Goal: Find contact information: Find contact information

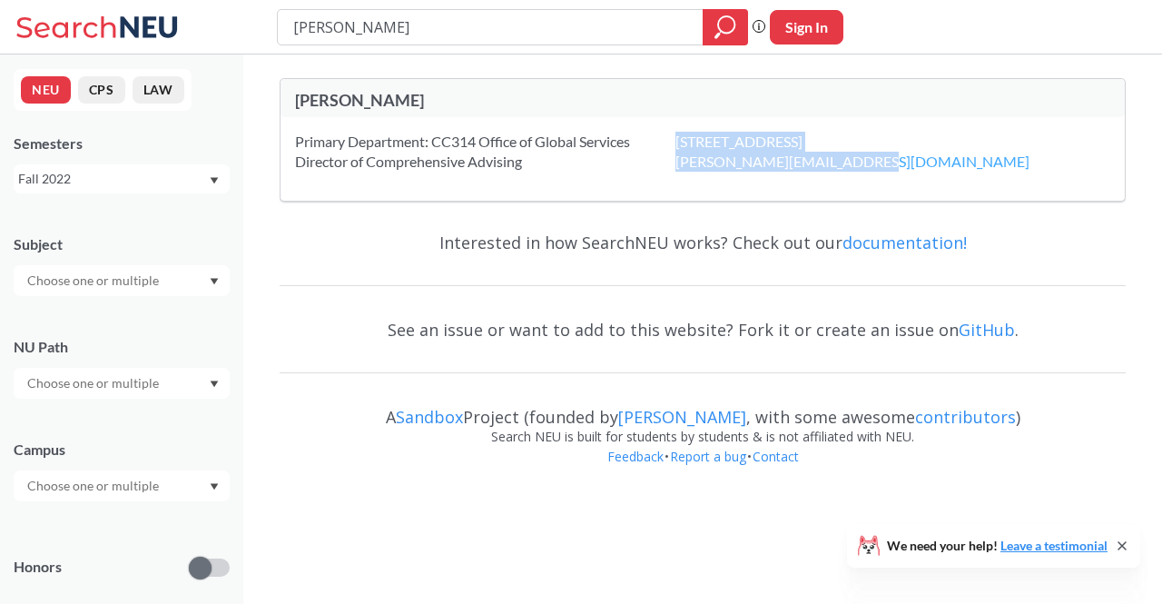
drag, startPoint x: 860, startPoint y: 162, endPoint x: 681, endPoint y: 166, distance: 178.9
click at [681, 166] on div "[STREET_ADDRESS] [PERSON_NAME][EMAIL_ADDRESS][DOMAIN_NAME]" at bounding box center [874, 152] width 399 height 40
click at [675, 164] on div "Primary Department: CC314 Office of Global Services Director of Comprehensive A…" at bounding box center [485, 152] width 380 height 40
click at [670, 166] on div "Primary Department: CC314 Office of Global Services Director of Comprehensive A…" at bounding box center [485, 152] width 380 height 40
drag, startPoint x: 670, startPoint y: 164, endPoint x: 840, endPoint y: 166, distance: 170.6
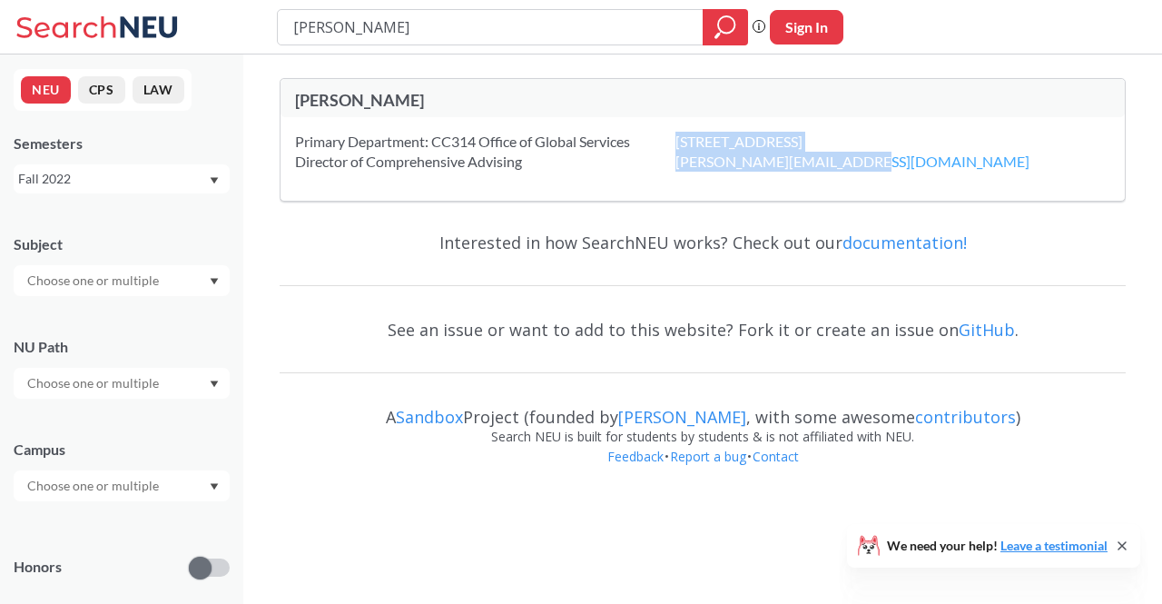
click at [840, 166] on div "Primary Department: CC314 Office of Global Services Director of Comprehensive A…" at bounding box center [702, 159] width 844 height 84
click at [915, 166] on div "[STREET_ADDRESS] [PERSON_NAME][EMAIL_ADDRESS][DOMAIN_NAME]" at bounding box center [874, 152] width 399 height 40
drag, startPoint x: 863, startPoint y: 164, endPoint x: 682, endPoint y: 166, distance: 181.5
click at [682, 166] on div "[STREET_ADDRESS] [PERSON_NAME][EMAIL_ADDRESS][DOMAIN_NAME]" at bounding box center [874, 152] width 399 height 40
copy link "[PERSON_NAME][EMAIL_ADDRESS][DOMAIN_NAME]"
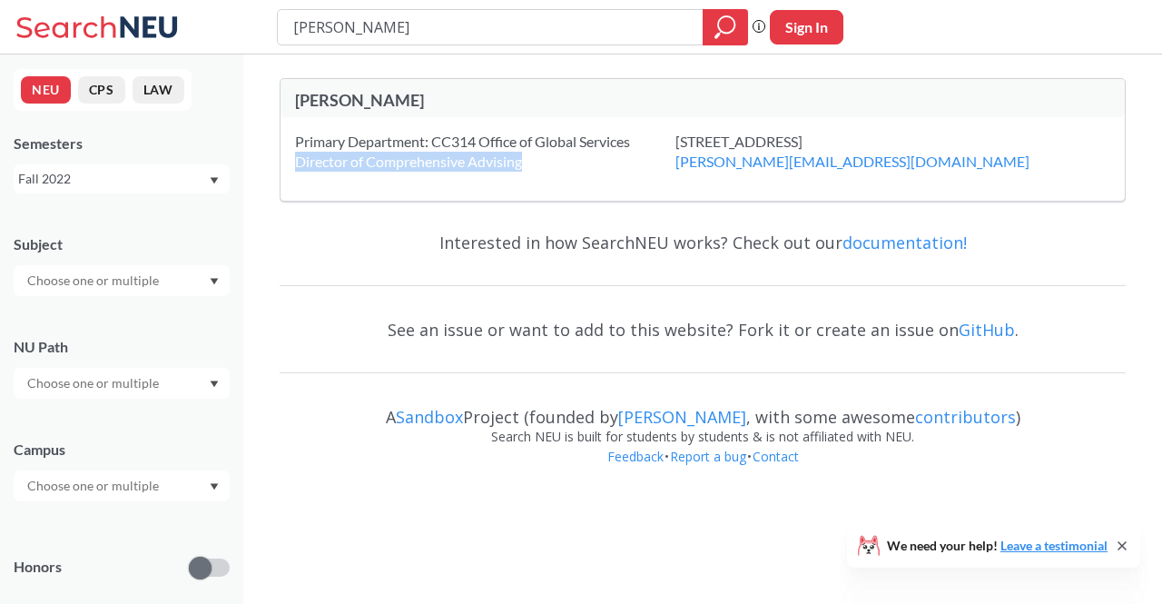
drag, startPoint x: 526, startPoint y: 161, endPoint x: 298, endPoint y: 165, distance: 228.8
click at [298, 165] on div "Primary Department: CC314 Office of Global Services Director of Comprehensive A…" at bounding box center [485, 152] width 380 height 40
copy div "Director of Comprehensive Advising"
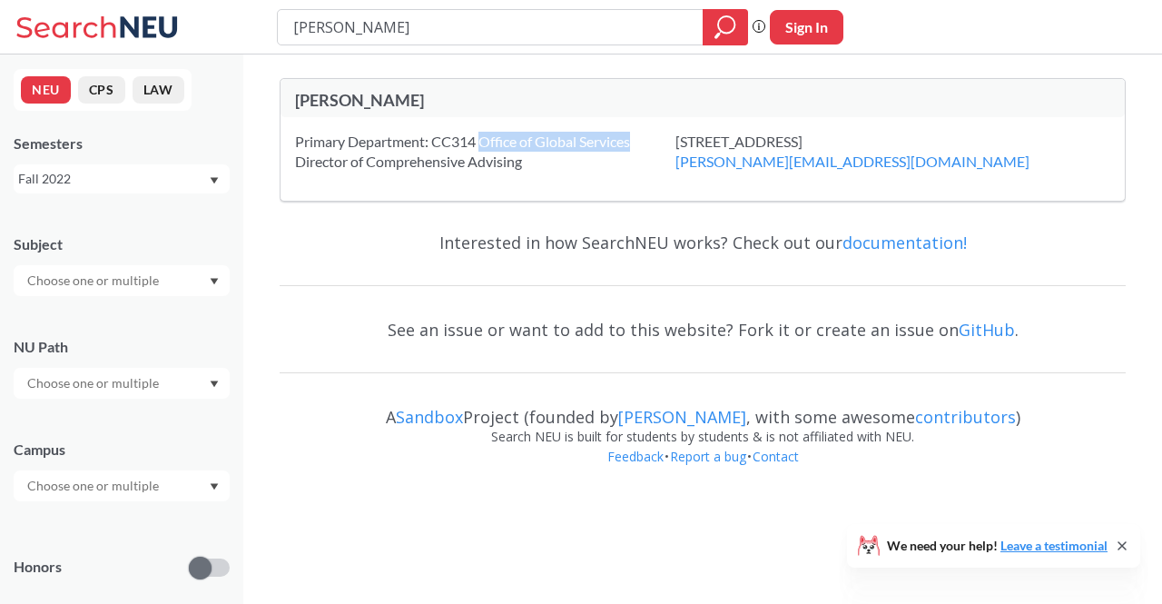
drag, startPoint x: 484, startPoint y: 140, endPoint x: 635, endPoint y: 146, distance: 151.7
click at [635, 146] on div "Primary Department: CC314 Office of Global Services Director of Comprehensive A…" at bounding box center [485, 152] width 380 height 40
copy div "Office of Global Services"
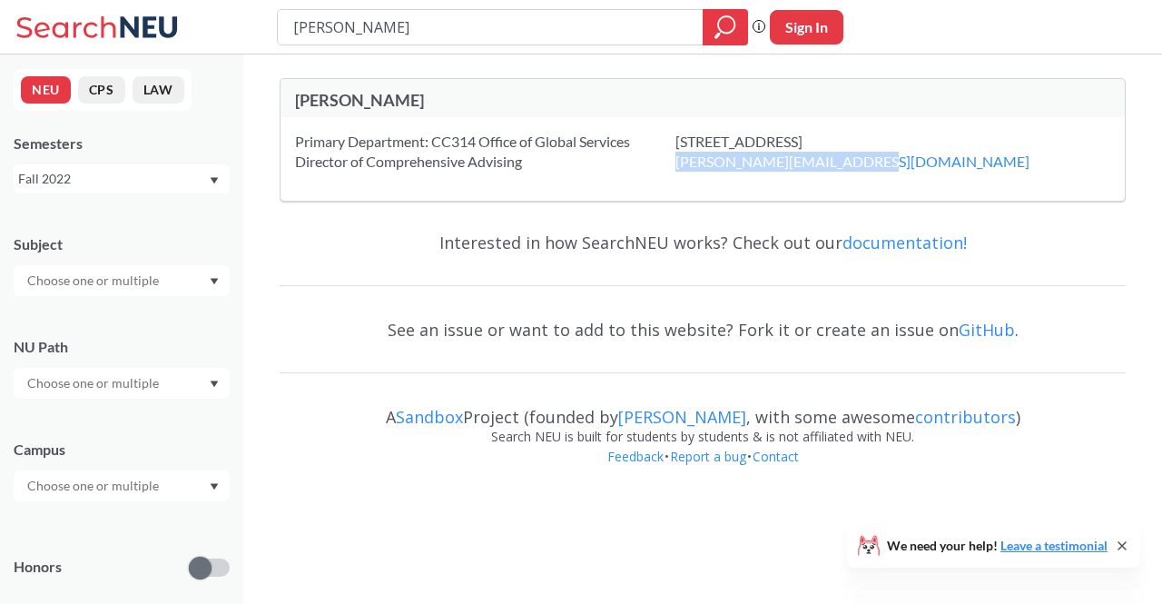
drag, startPoint x: 868, startPoint y: 162, endPoint x: 683, endPoint y: 171, distance: 184.5
click at [683, 171] on div "[STREET_ADDRESS] [PERSON_NAME][EMAIL_ADDRESS][DOMAIN_NAME]" at bounding box center [874, 152] width 399 height 40
copy link "[PERSON_NAME][EMAIL_ADDRESS][DOMAIN_NAME]"
